Goal: Obtain resource: Download file/media

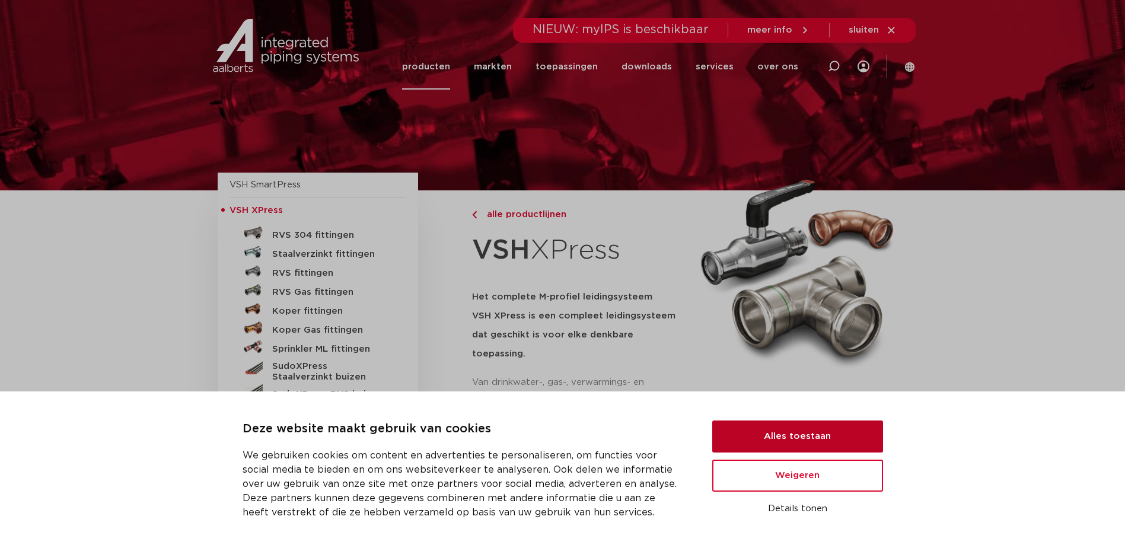
click at [772, 426] on button "Alles toestaan" at bounding box center [797, 437] width 171 height 32
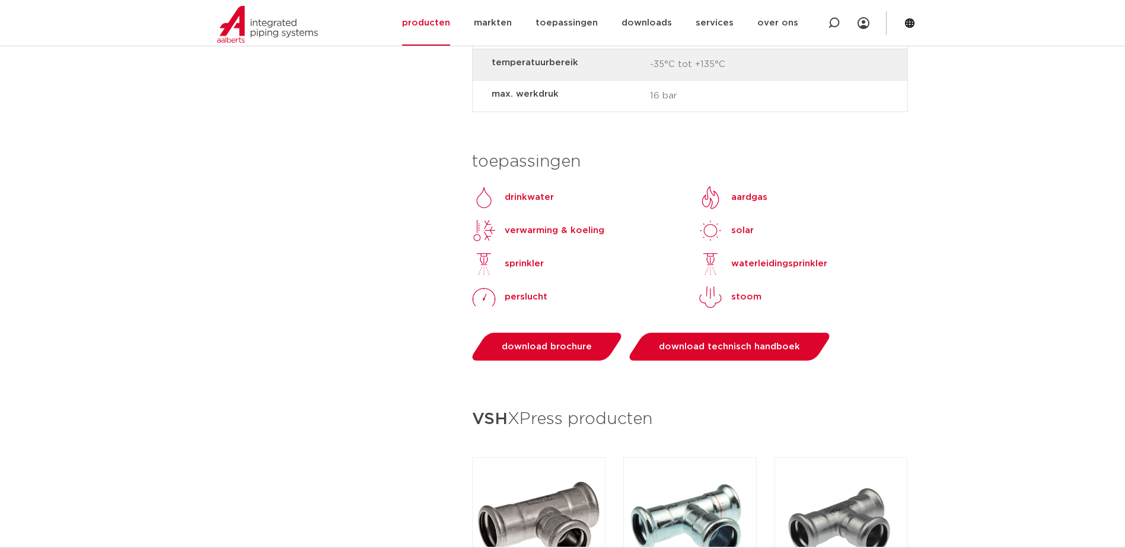
scroll to position [1068, 0]
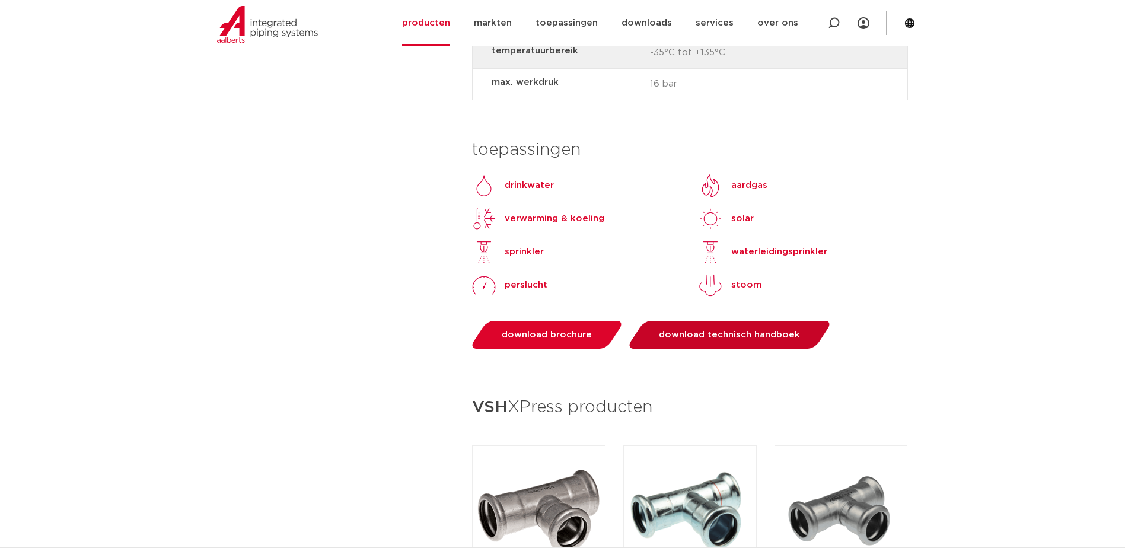
click at [730, 330] on span "download technisch handboek" at bounding box center [729, 334] width 141 height 9
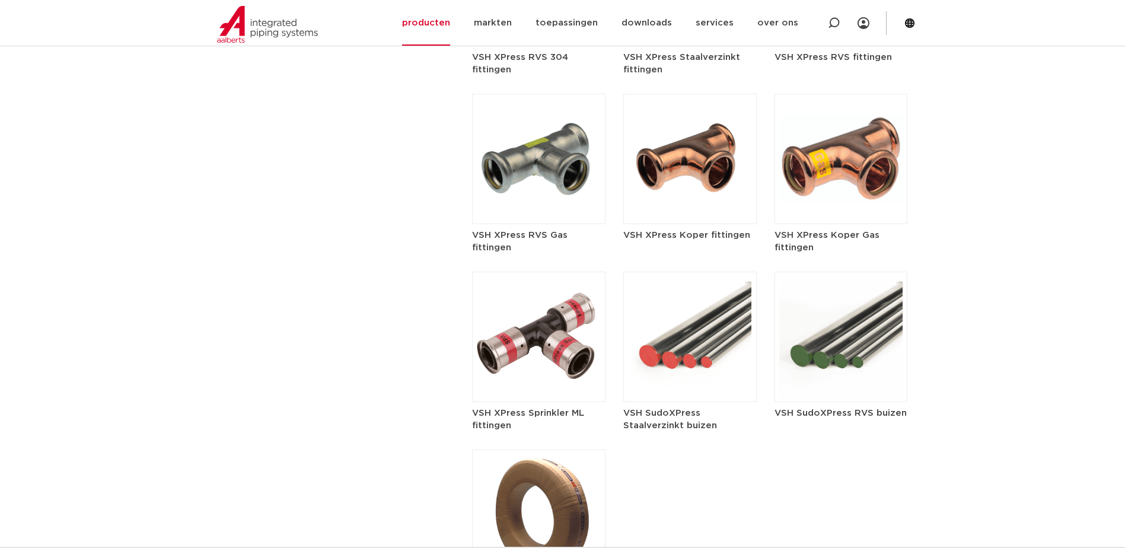
scroll to position [1648, 0]
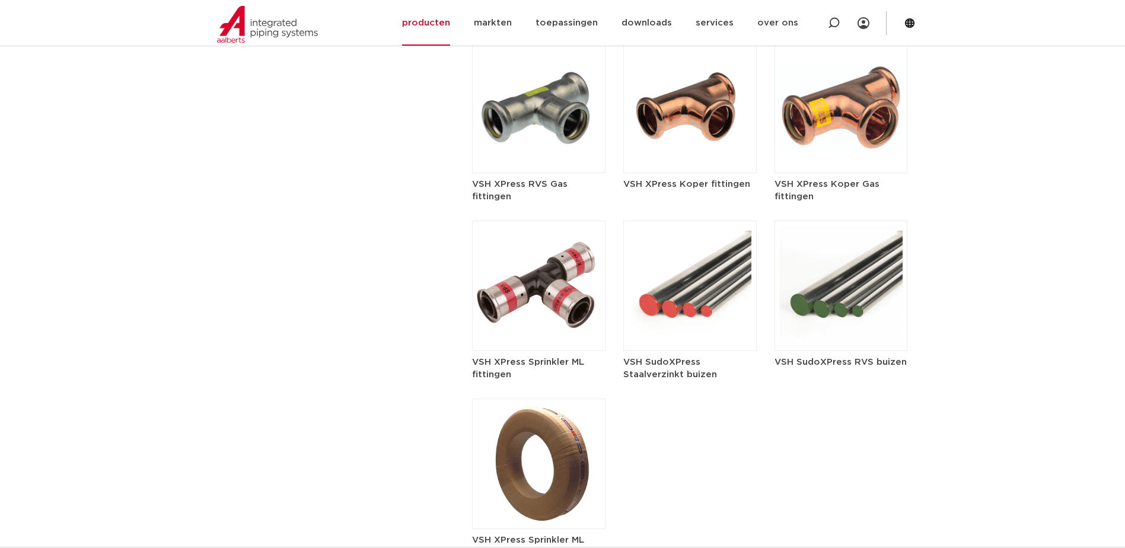
click at [671, 356] on h5 "VSH SudoXPress Staalverzinkt buizen" at bounding box center [689, 368] width 133 height 25
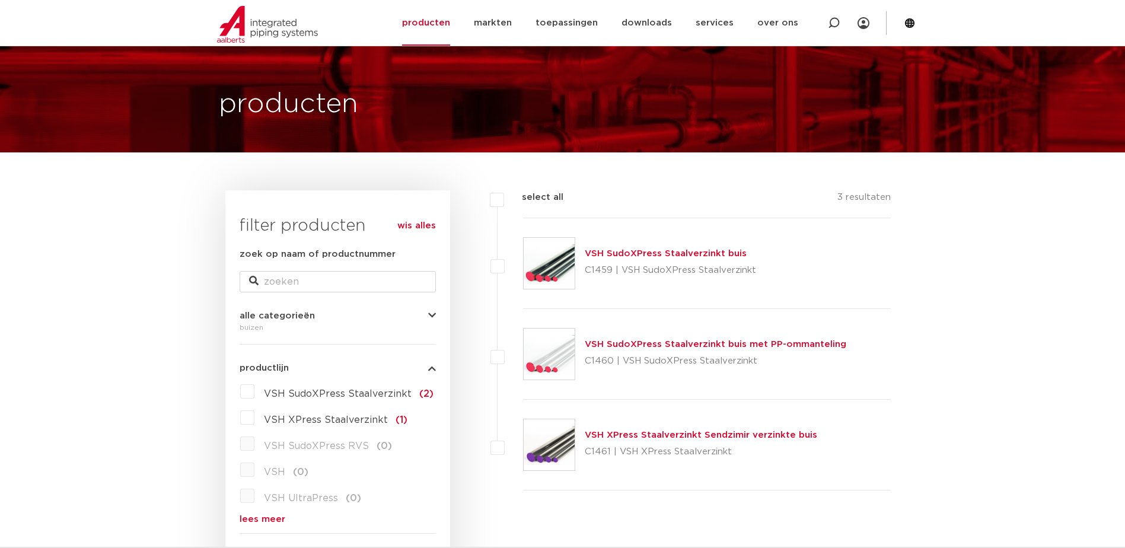
scroll to position [66, 0]
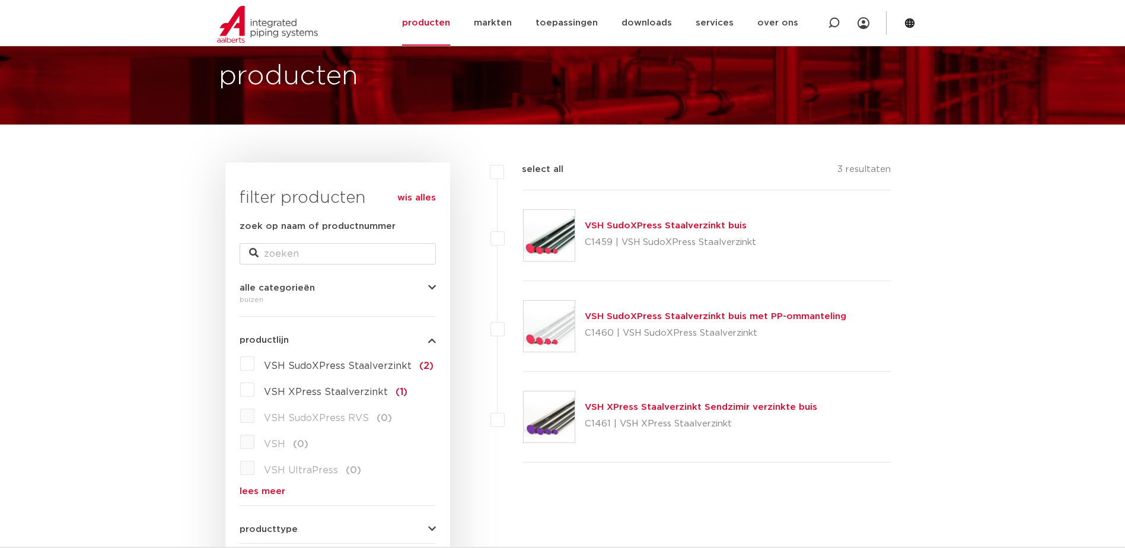
click at [618, 227] on link "VSH SudoXPress Staalverzinkt buis" at bounding box center [666, 225] width 162 height 9
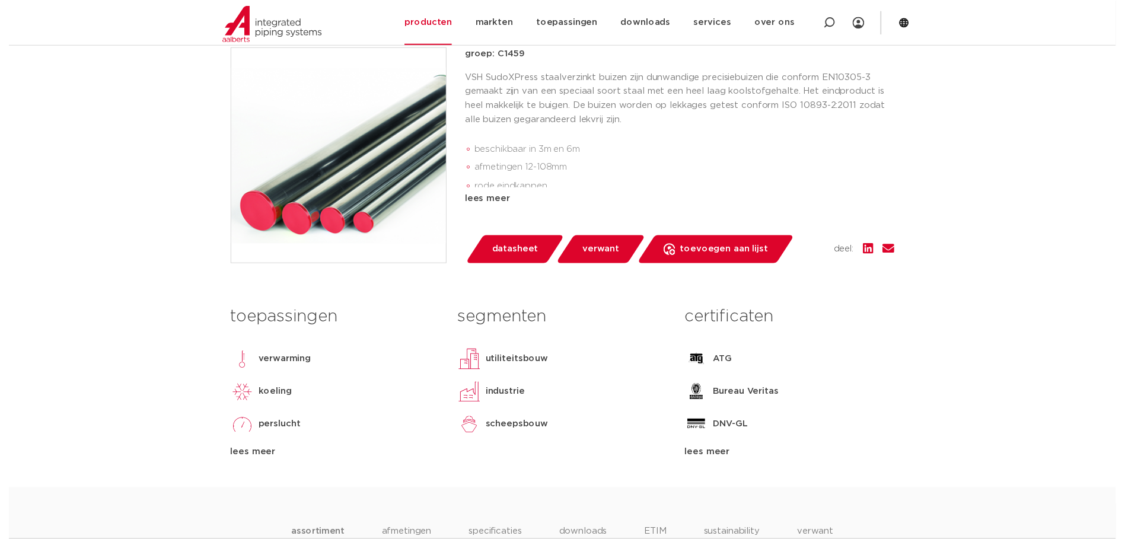
scroll to position [225, 0]
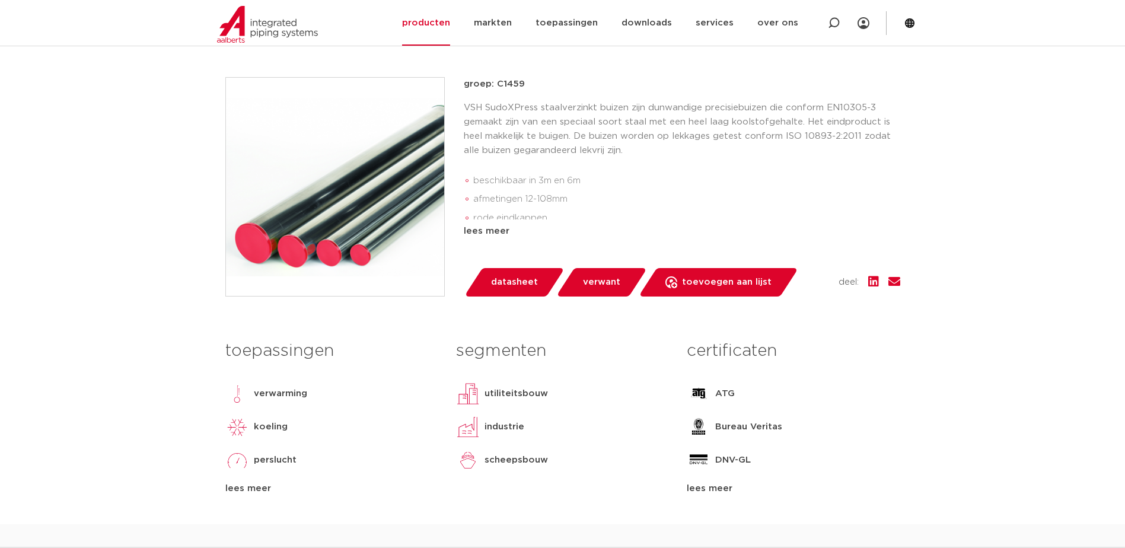
click at [496, 284] on span "datasheet" at bounding box center [514, 282] width 47 height 19
